Goal: Task Accomplishment & Management: Manage account settings

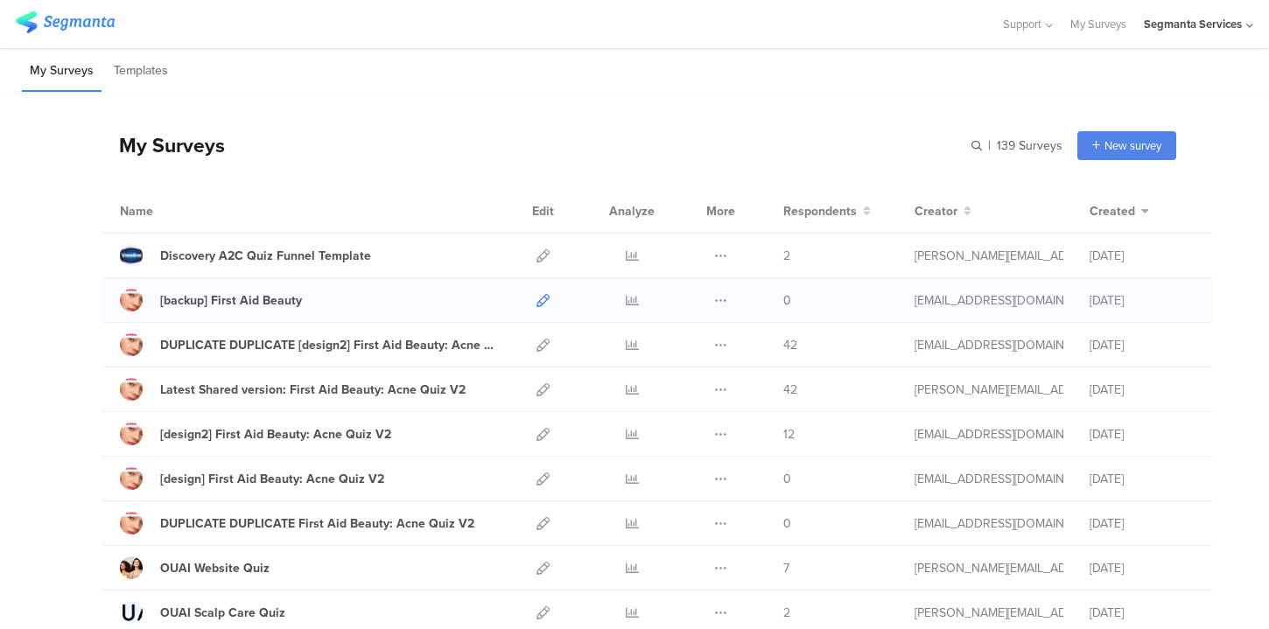
click at [546, 298] on icon at bounding box center [543, 300] width 13 height 13
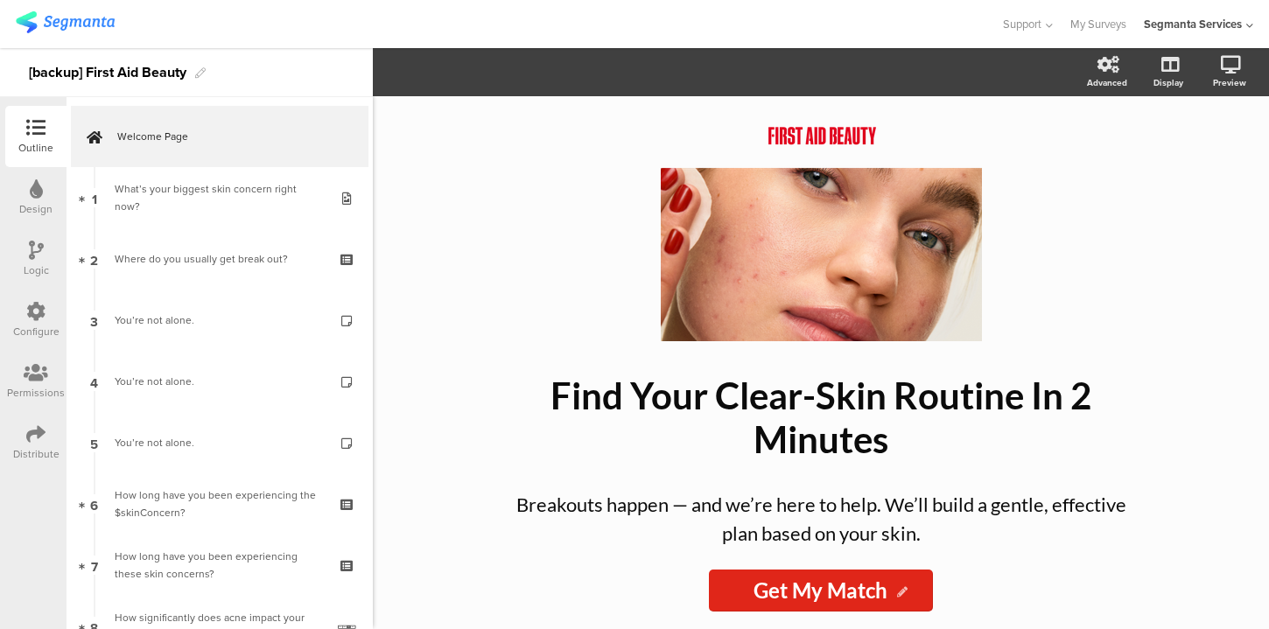
click at [37, 437] on icon at bounding box center [35, 434] width 19 height 19
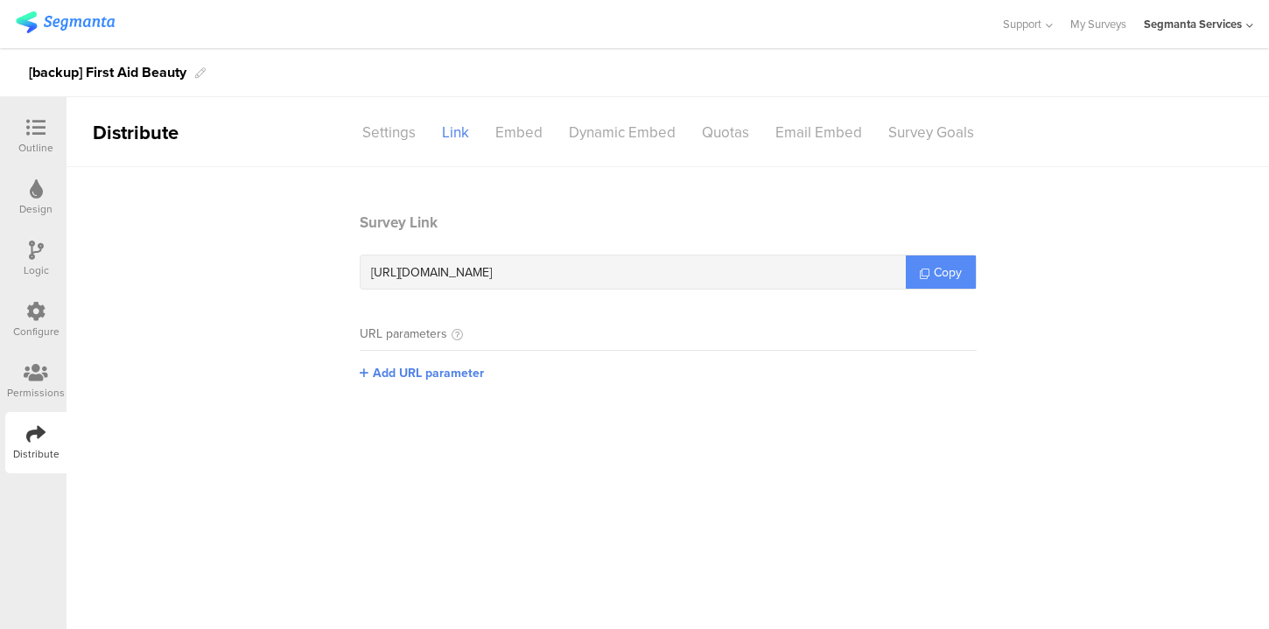
click at [938, 275] on span "Copy" at bounding box center [948, 273] width 28 height 18
